Goal: Task Accomplishment & Management: Use online tool/utility

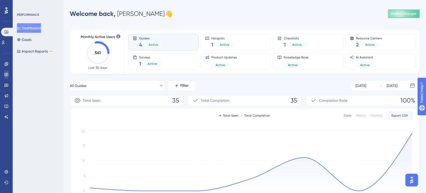
scroll to position [1, 0]
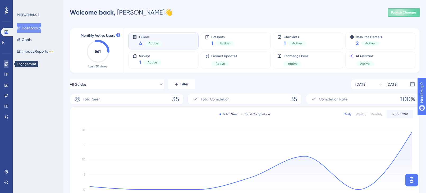
click at [6, 65] on icon at bounding box center [6, 64] width 4 height 4
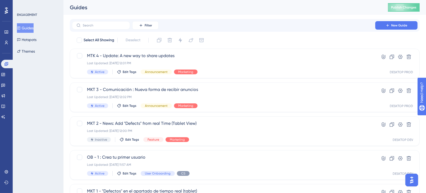
click at [26, 29] on button "Guides" at bounding box center [25, 28] width 17 height 10
click at [141, 27] on icon at bounding box center [141, 25] width 4 height 4
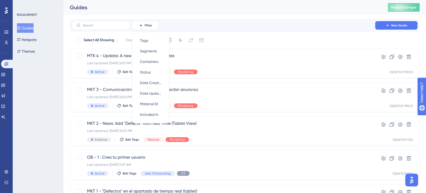
click at [218, 8] on div "Guides" at bounding box center [222, 7] width 305 height 7
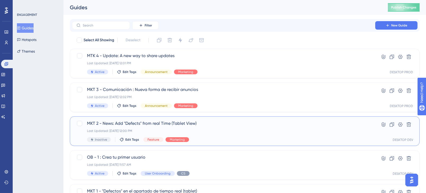
click at [144, 126] on span "MKT 2 - News: Add "Defects" from real Time (Tablet View)" at bounding box center [223, 123] width 273 height 6
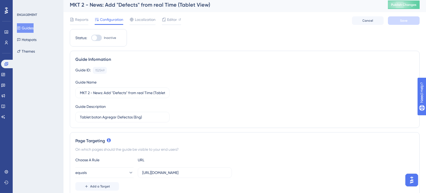
scroll to position [3, 0]
click at [166, 19] on icon at bounding box center [164, 19] width 4 height 4
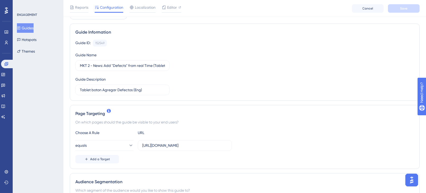
scroll to position [0, 0]
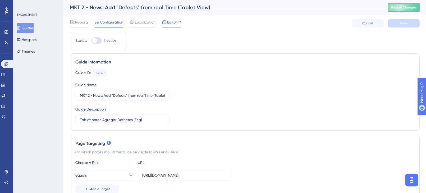
click at [172, 23] on span "Editor" at bounding box center [172, 22] width 10 height 6
click at [399, 6] on span "Publish Changes" at bounding box center [403, 7] width 25 height 4
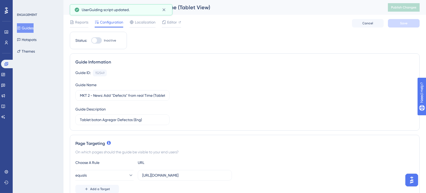
click at [27, 26] on button "Guides" at bounding box center [25, 28] width 17 height 10
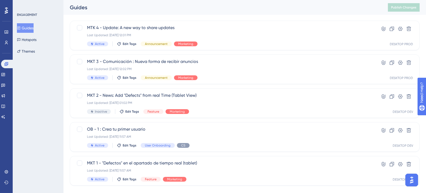
scroll to position [38, 0]
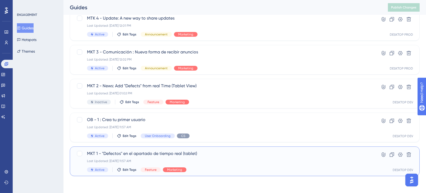
click at [135, 156] on span "MKT 1 - "Defectos" en el apartado de tiempo real (tablet)" at bounding box center [223, 154] width 273 height 6
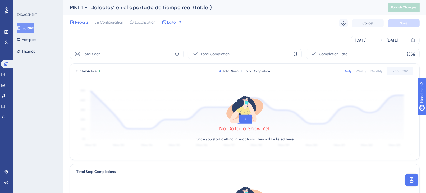
click at [170, 22] on span "Editor" at bounding box center [172, 22] width 10 height 6
click at [27, 29] on button "Guides" at bounding box center [25, 28] width 17 height 10
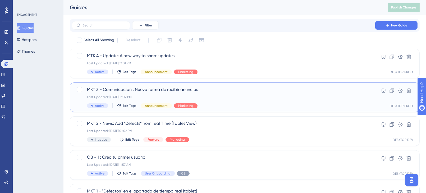
click at [229, 99] on div "Last Updated: Sep 25 2025, 12:02 PM" at bounding box center [223, 97] width 273 height 4
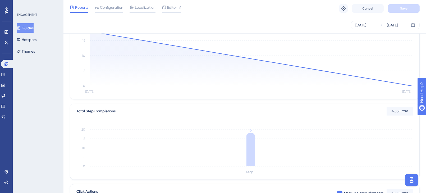
scroll to position [176, 0]
